Goal: Navigation & Orientation: Find specific page/section

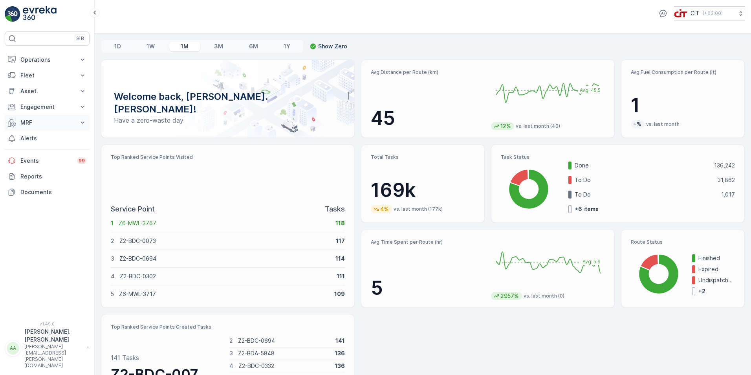
click at [45, 123] on p "MRF" at bounding box center [46, 123] width 53 height 8
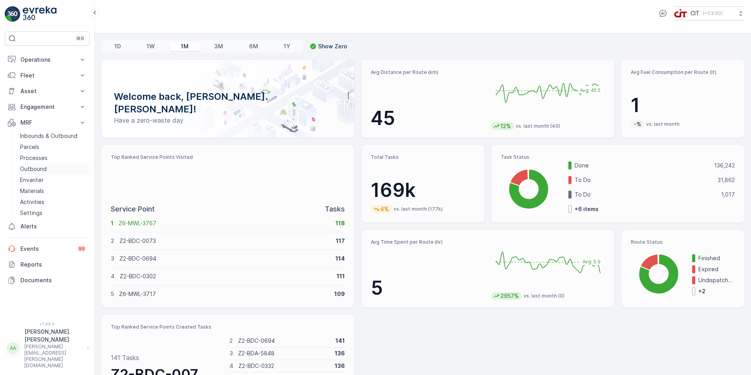
click at [54, 169] on link "Outbound" at bounding box center [53, 168] width 73 height 11
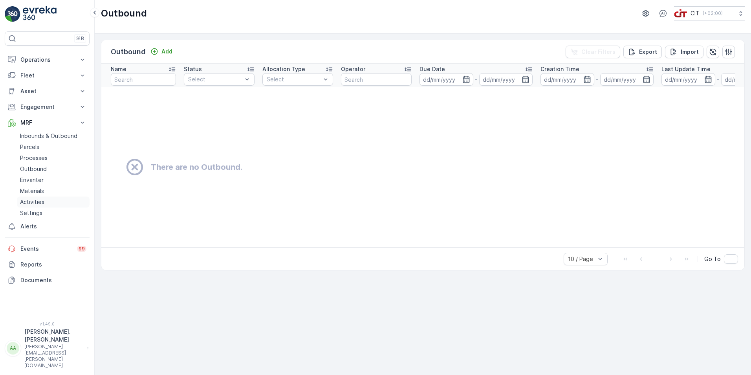
click at [43, 199] on p "Activities" at bounding box center [32, 202] width 24 height 8
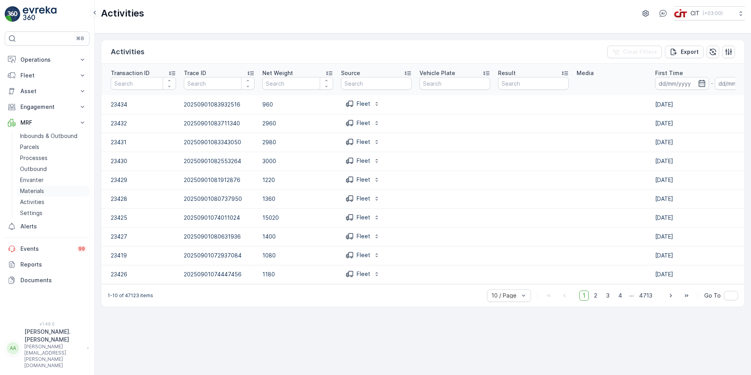
click at [45, 189] on link "Materials" at bounding box center [53, 190] width 73 height 11
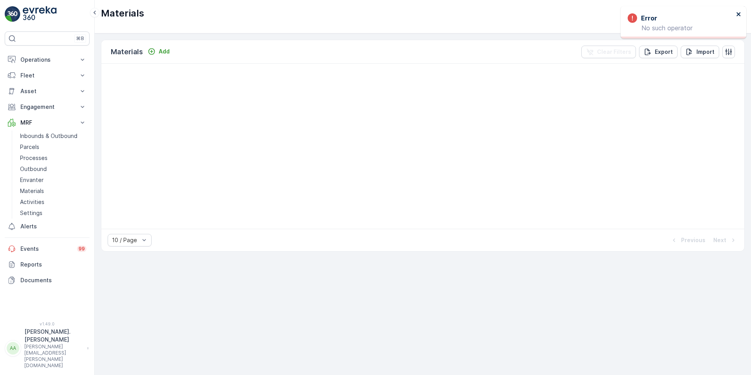
click at [738, 14] on icon "close" at bounding box center [739, 14] width 4 height 4
click at [49, 106] on p "Engagement" at bounding box center [46, 107] width 53 height 8
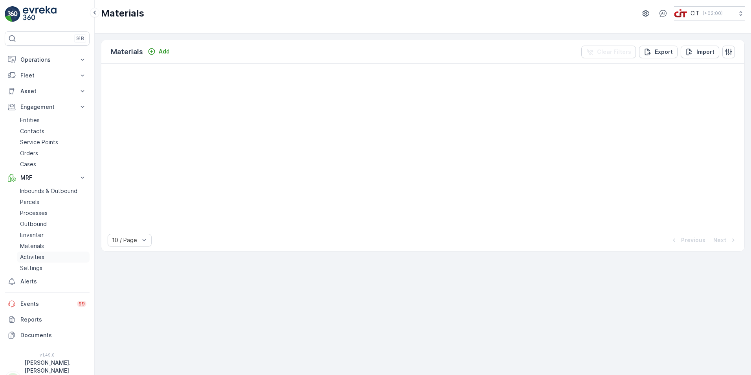
click at [24, 256] on p "Activities" at bounding box center [32, 257] width 24 height 8
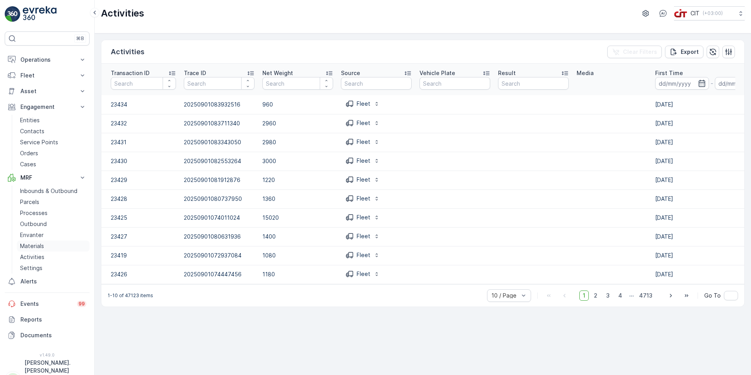
click at [29, 244] on p "Materials" at bounding box center [32, 246] width 24 height 8
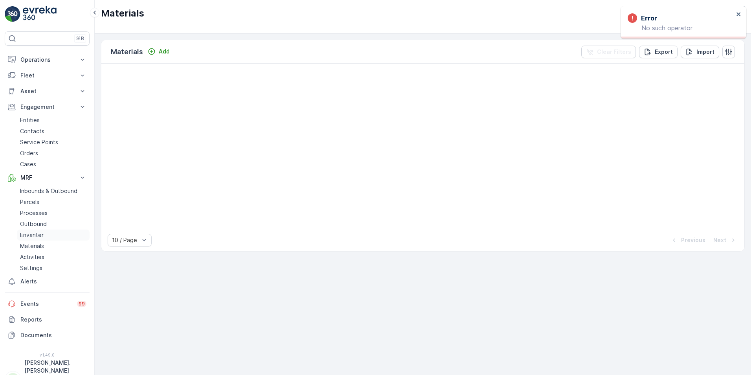
click at [35, 234] on p "Envanter" at bounding box center [32, 235] width 24 height 8
click at [38, 224] on p "Outbound" at bounding box center [33, 224] width 27 height 8
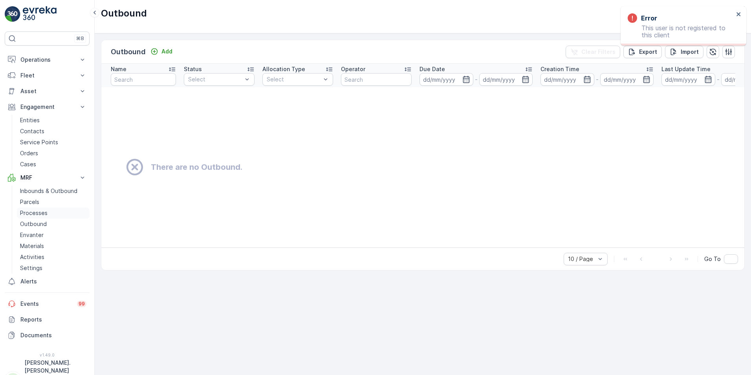
click at [40, 215] on p "Processes" at bounding box center [34, 213] width 28 height 8
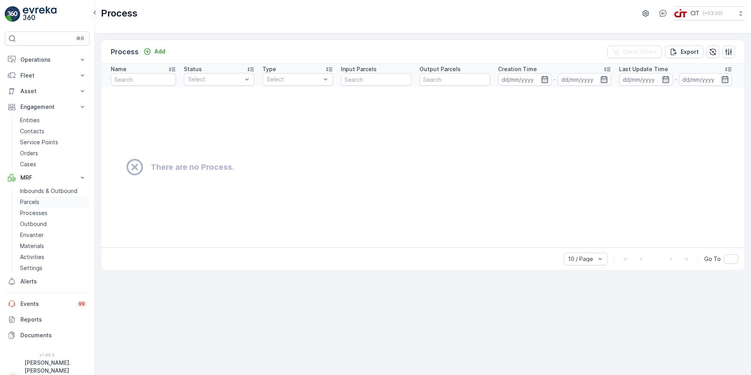
click at [47, 202] on link "Parcels" at bounding box center [53, 201] width 73 height 11
click at [50, 192] on p "Inbounds & Outbound" at bounding box center [48, 191] width 57 height 8
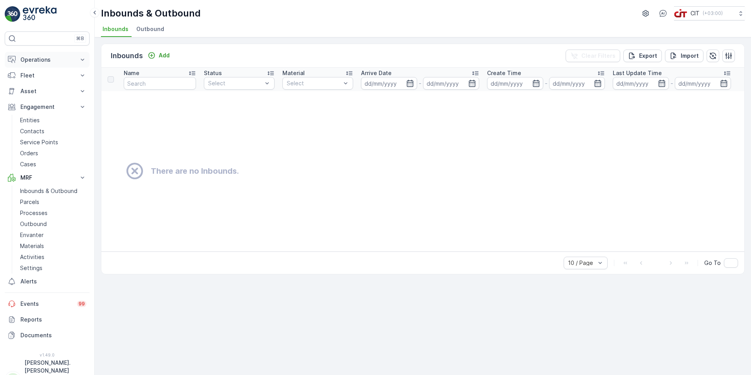
click at [55, 61] on p "Operations" at bounding box center [46, 60] width 53 height 8
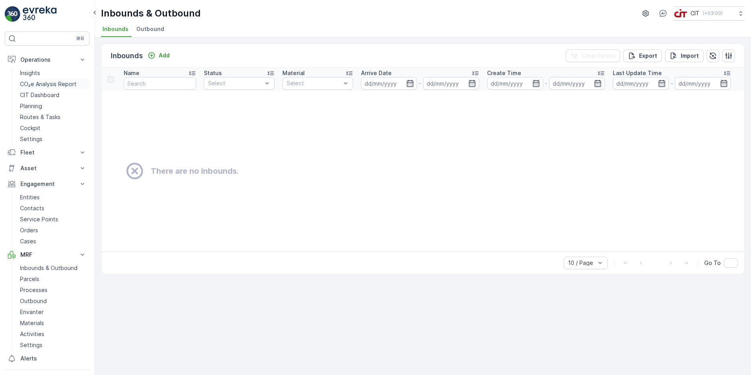
click at [60, 86] on p "CO₂e Analysis Report" at bounding box center [48, 84] width 57 height 8
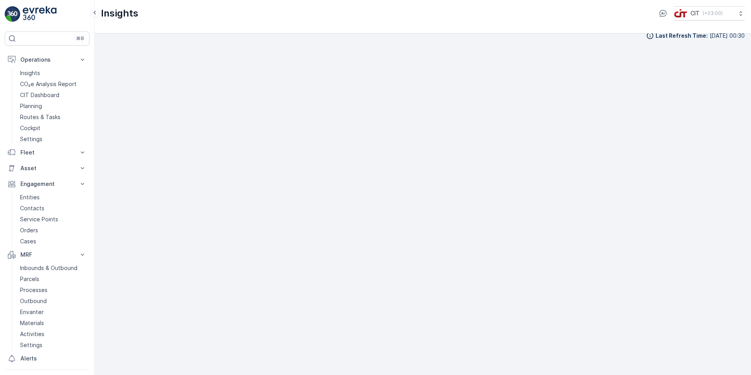
scroll to position [9, 0]
click at [49, 117] on p "Routes & Tasks" at bounding box center [40, 117] width 40 height 8
